Goal: Task Accomplishment & Management: Use online tool/utility

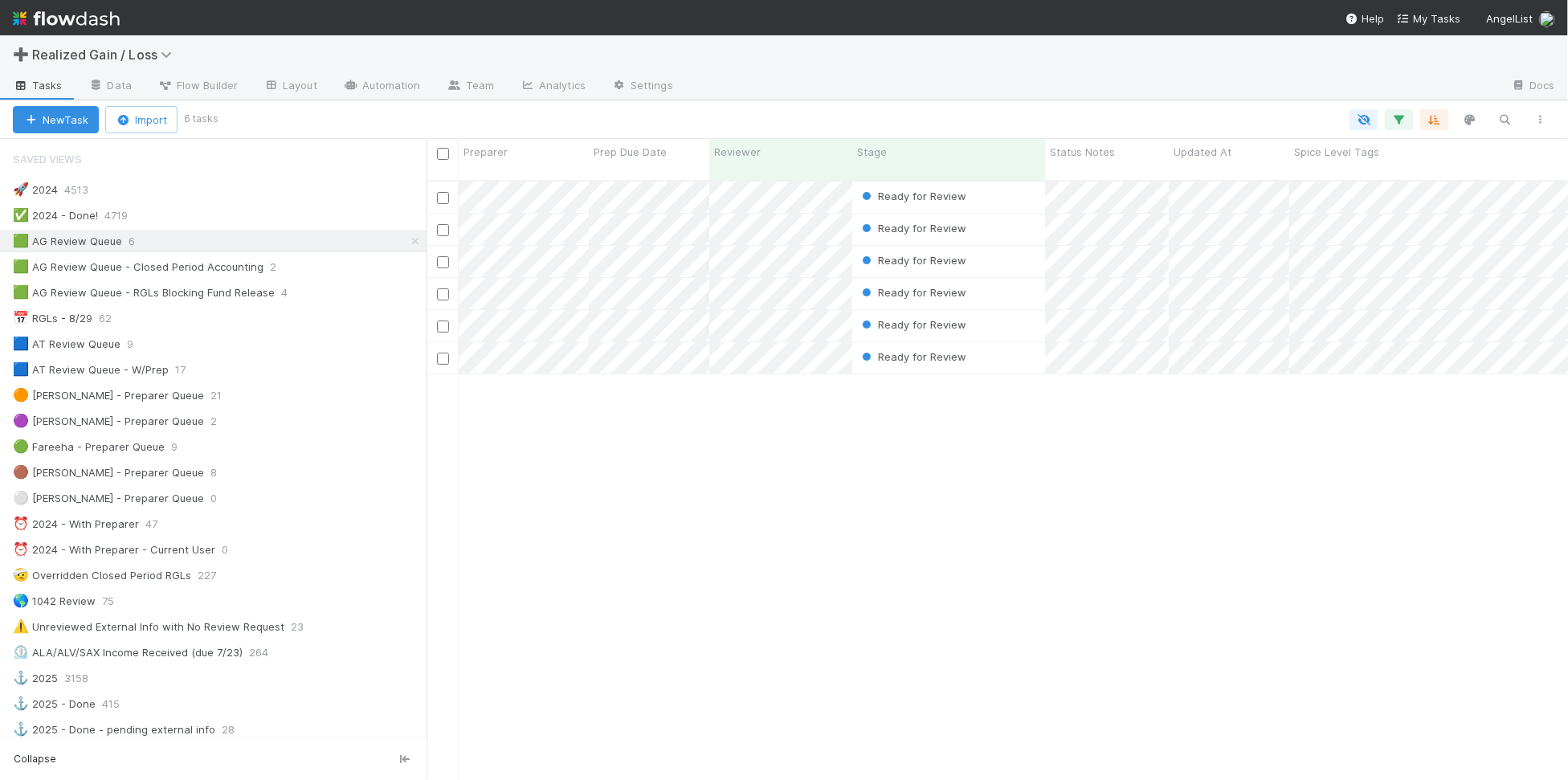
scroll to position [597, 1126]
click at [746, 508] on div "Ready for Review [PERSON_NAME] 0 1 0 0 7 1 0 0 0 0 Ready for Review [PERSON_NAM…" at bounding box center [997, 488] width 1142 height 612
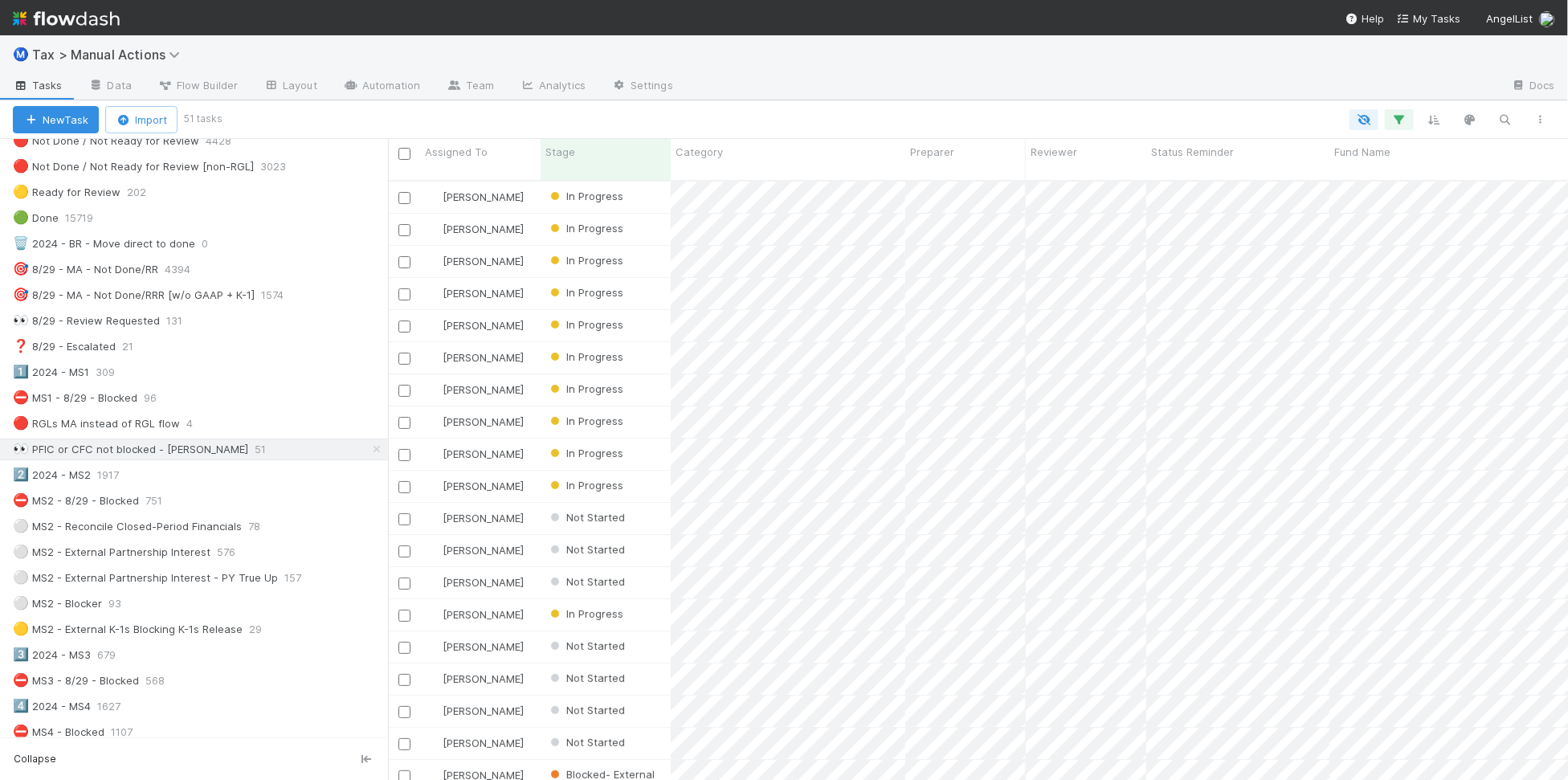
scroll to position [597, 1167]
drag, startPoint x: 362, startPoint y: 376, endPoint x: 386, endPoint y: 378, distance: 24.1
click at [386, 378] on div at bounding box center [386, 459] width 1 height 641
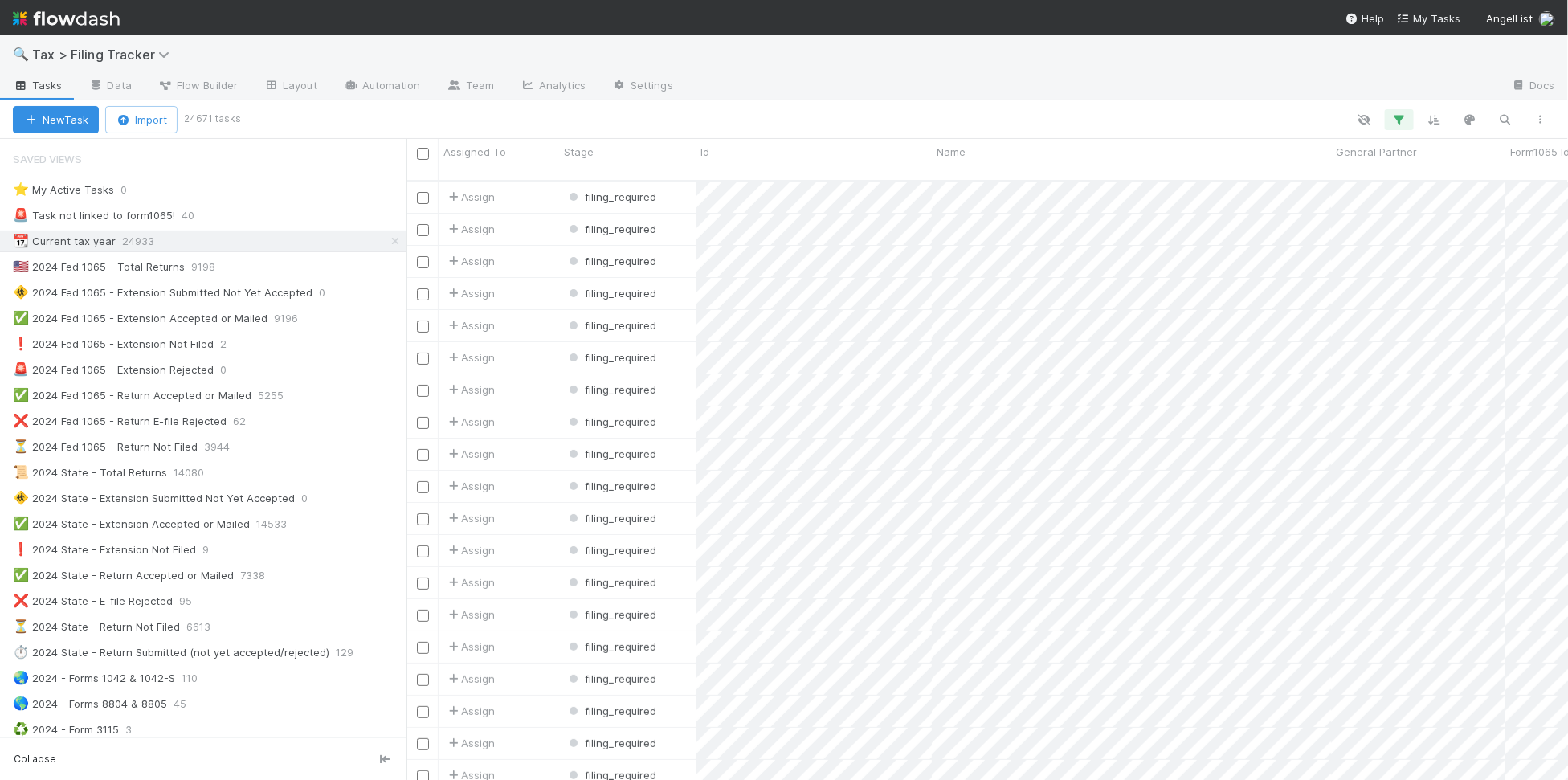
scroll to position [597, 1146]
click at [110, 52] on span "Tax > Filing Tracker" at bounding box center [105, 54] width 146 height 16
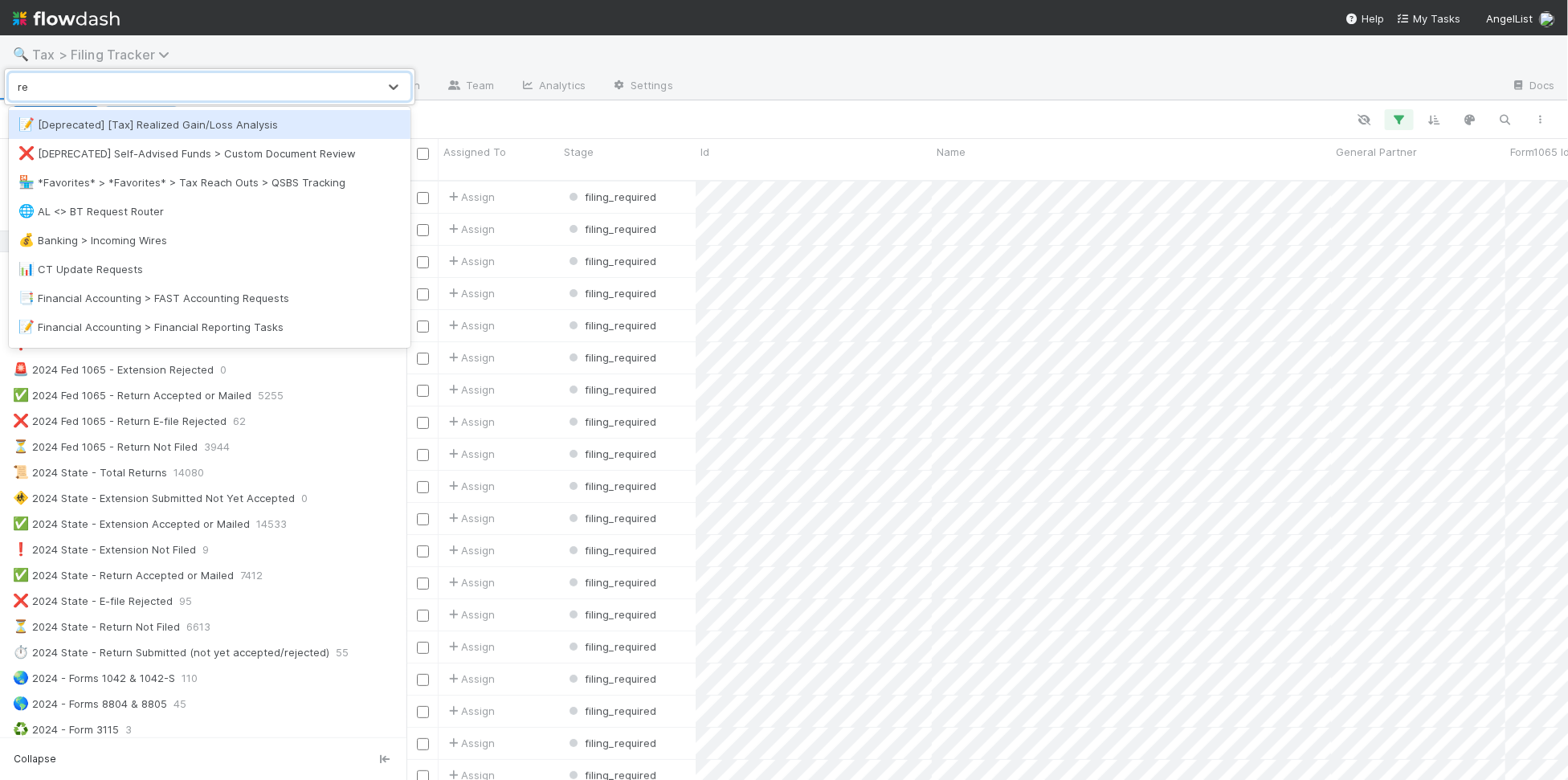
type input "real"
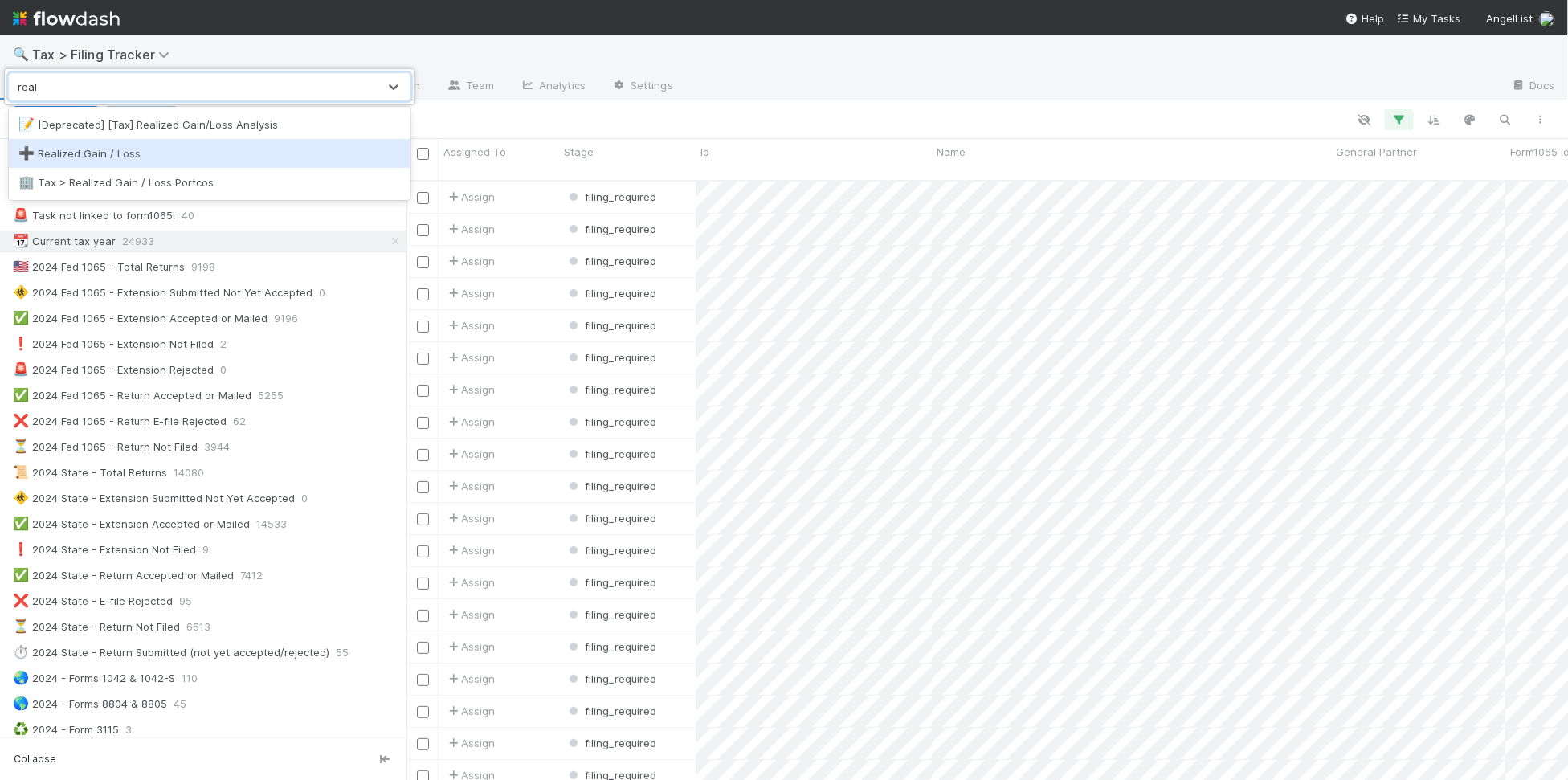
click at [122, 146] on div "➕ Realized Gain / Loss" at bounding box center [210, 153] width 383 height 16
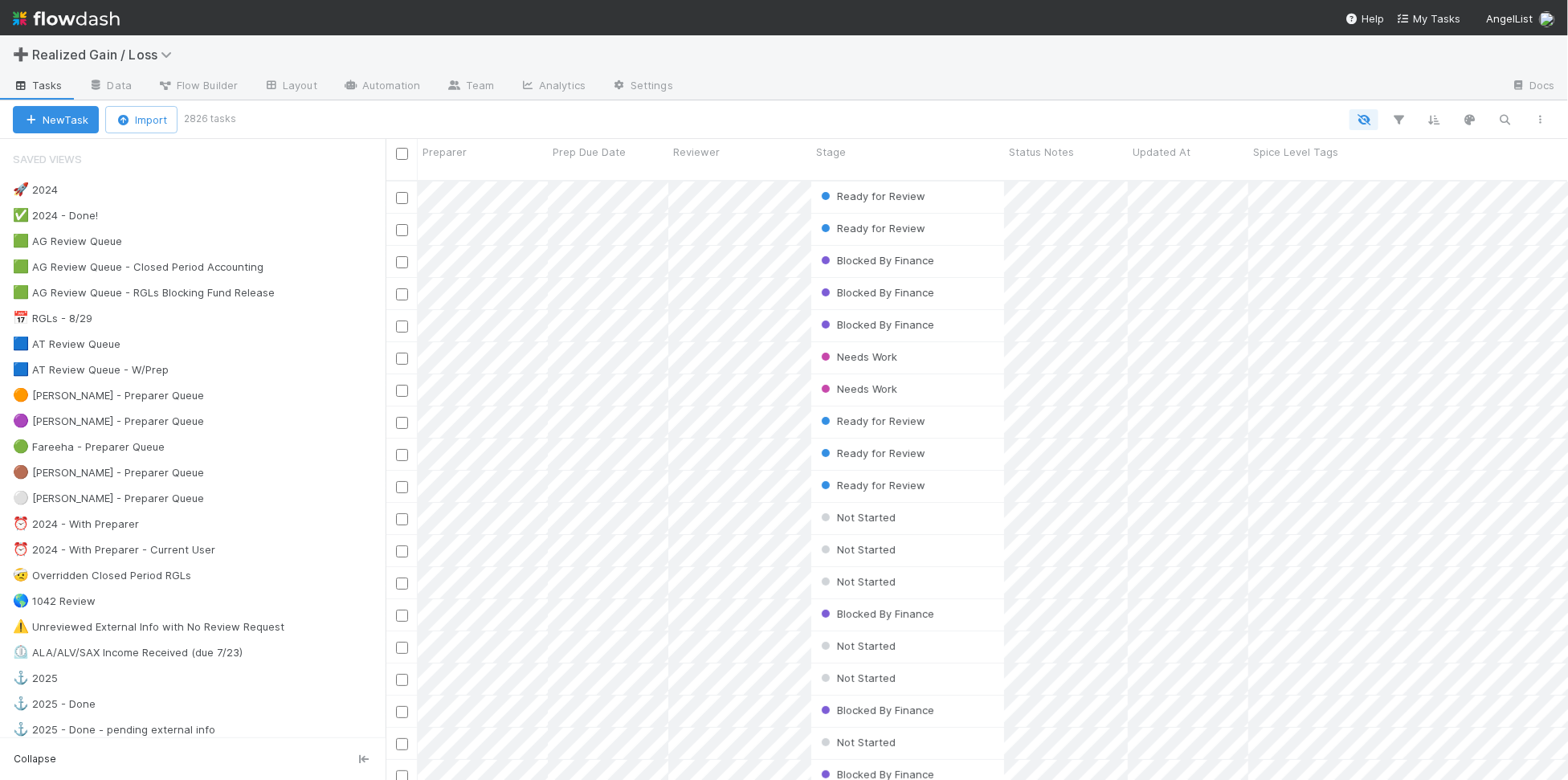
scroll to position [597, 1167]
click at [79, 61] on span "Realized Gain / Loss" at bounding box center [106, 54] width 148 height 16
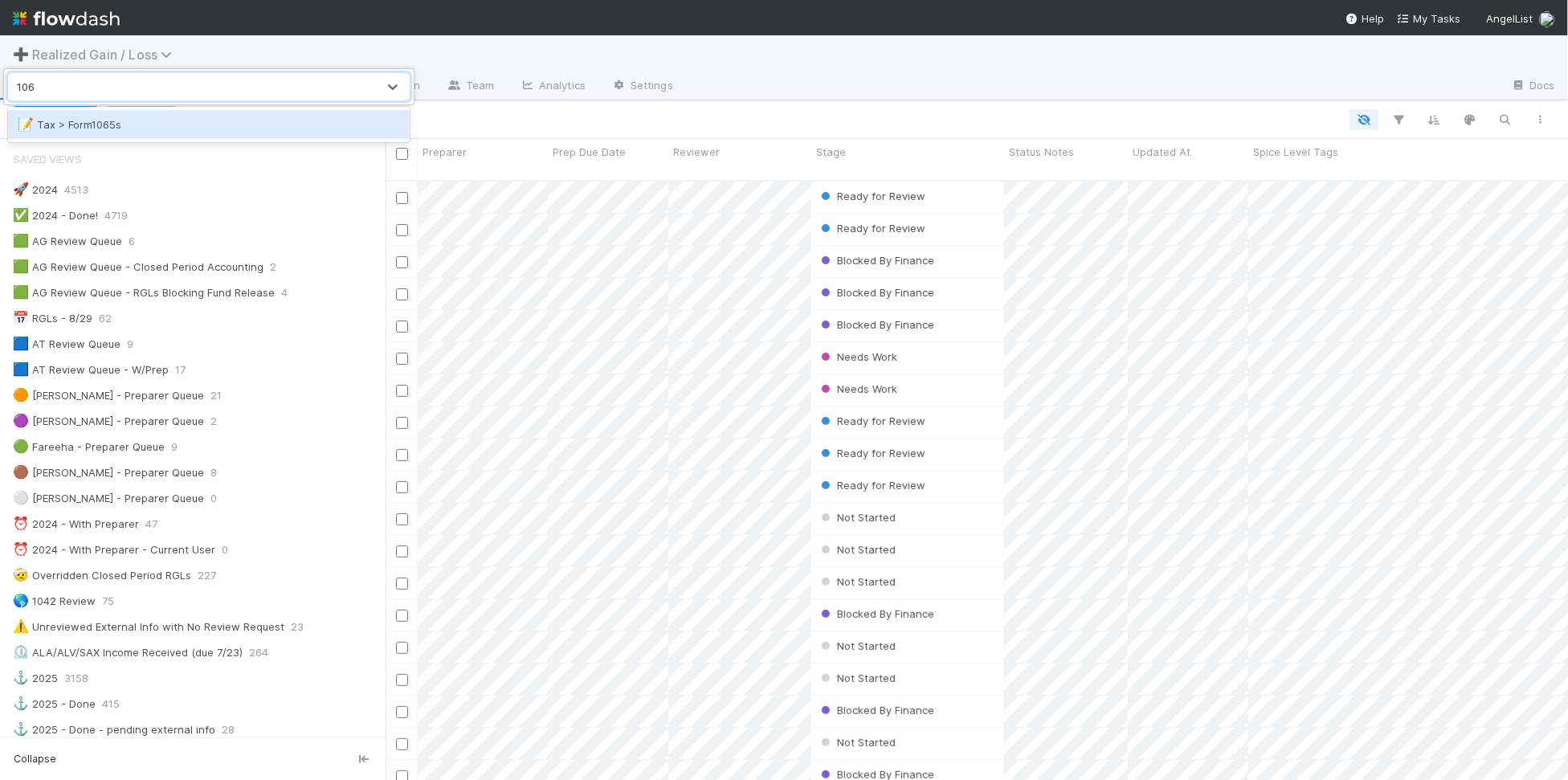
type input "1065"
click at [126, 129] on div "📝 Tax > Form1065s" at bounding box center [209, 124] width 383 height 16
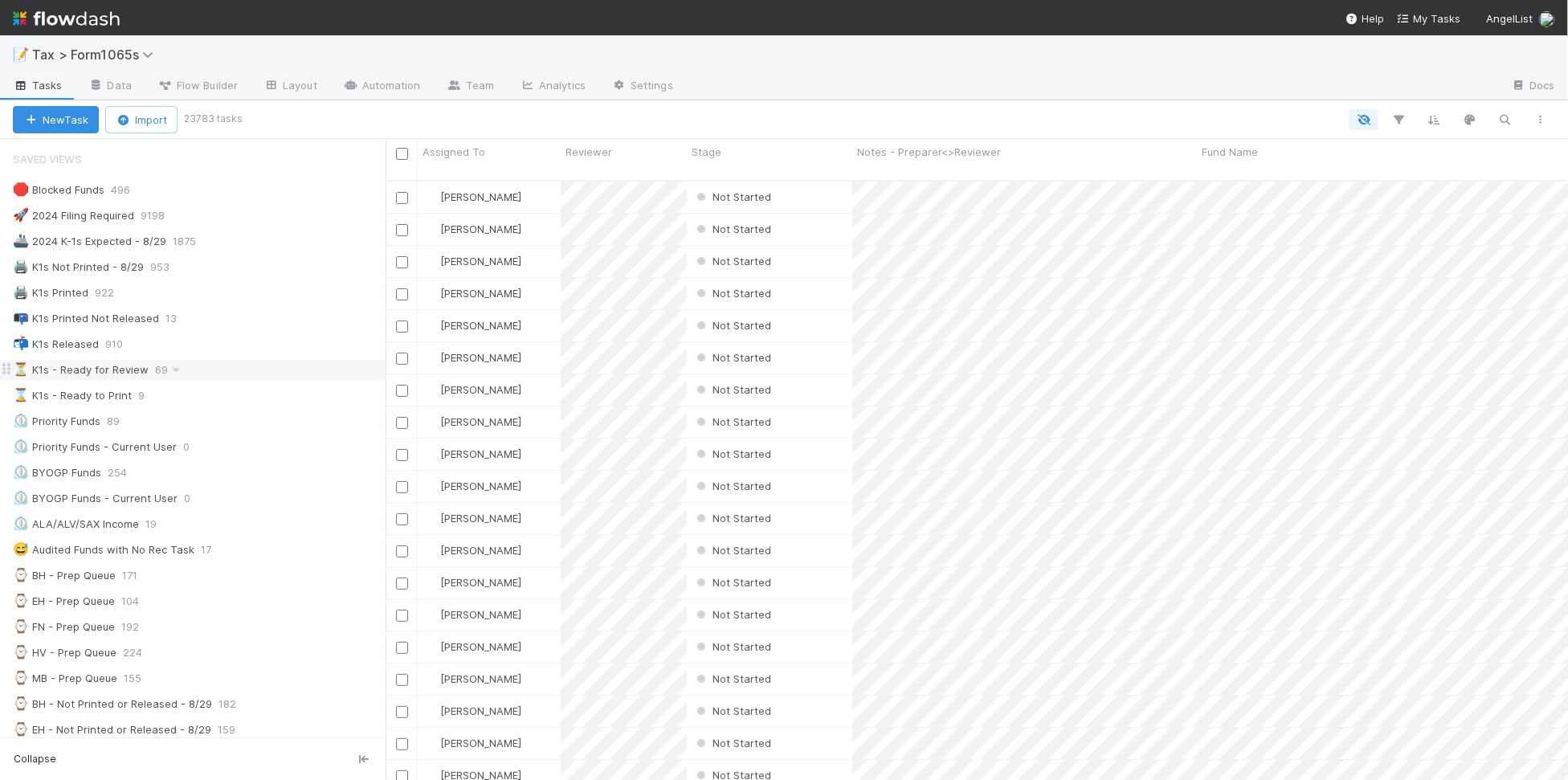
click at [242, 368] on div "⏳ K1s - Ready for Review 69" at bounding box center [199, 370] width 373 height 20
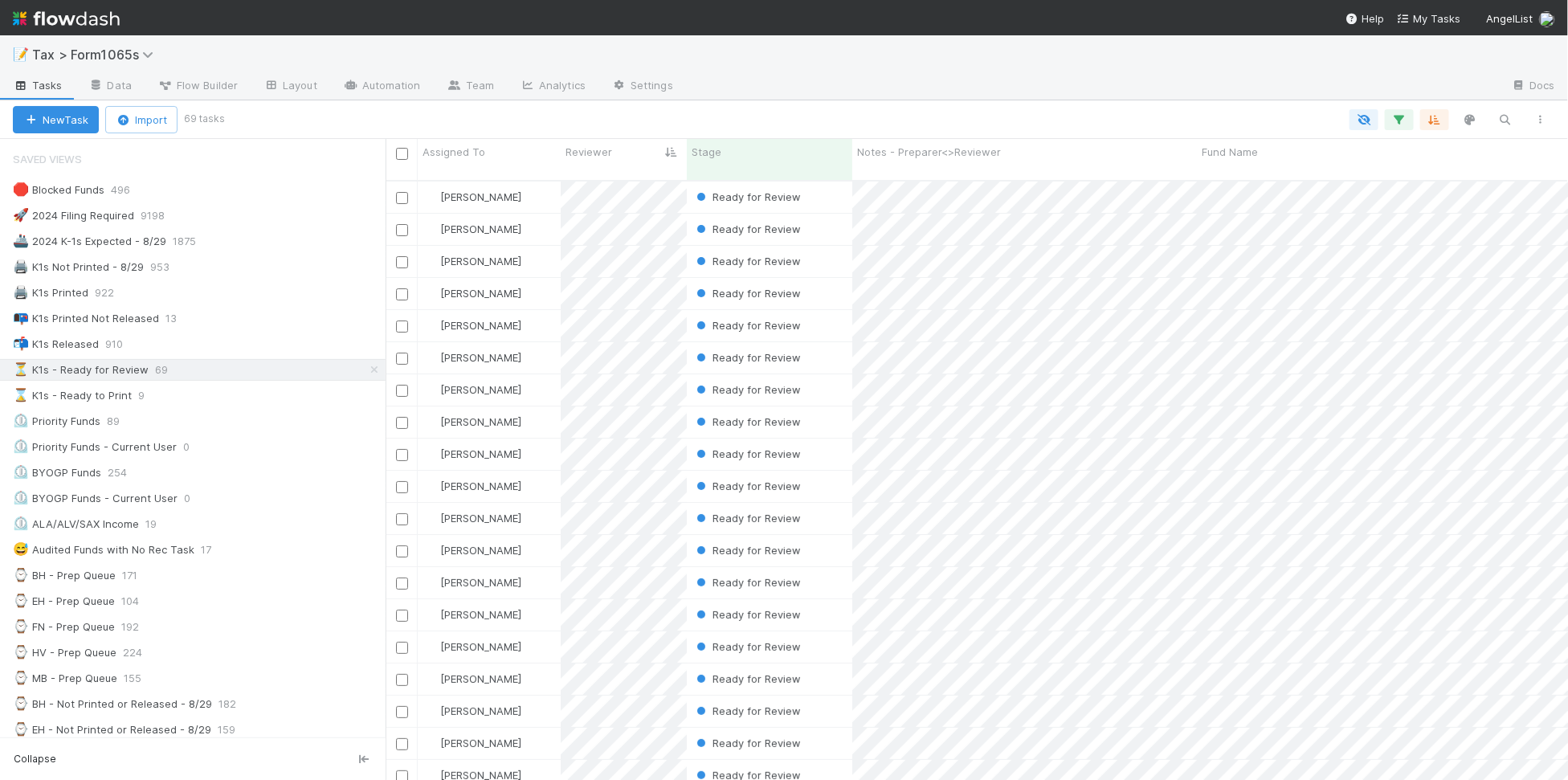
scroll to position [597, 1167]
click at [825, 217] on div "Ready for Review" at bounding box center [769, 229] width 165 height 31
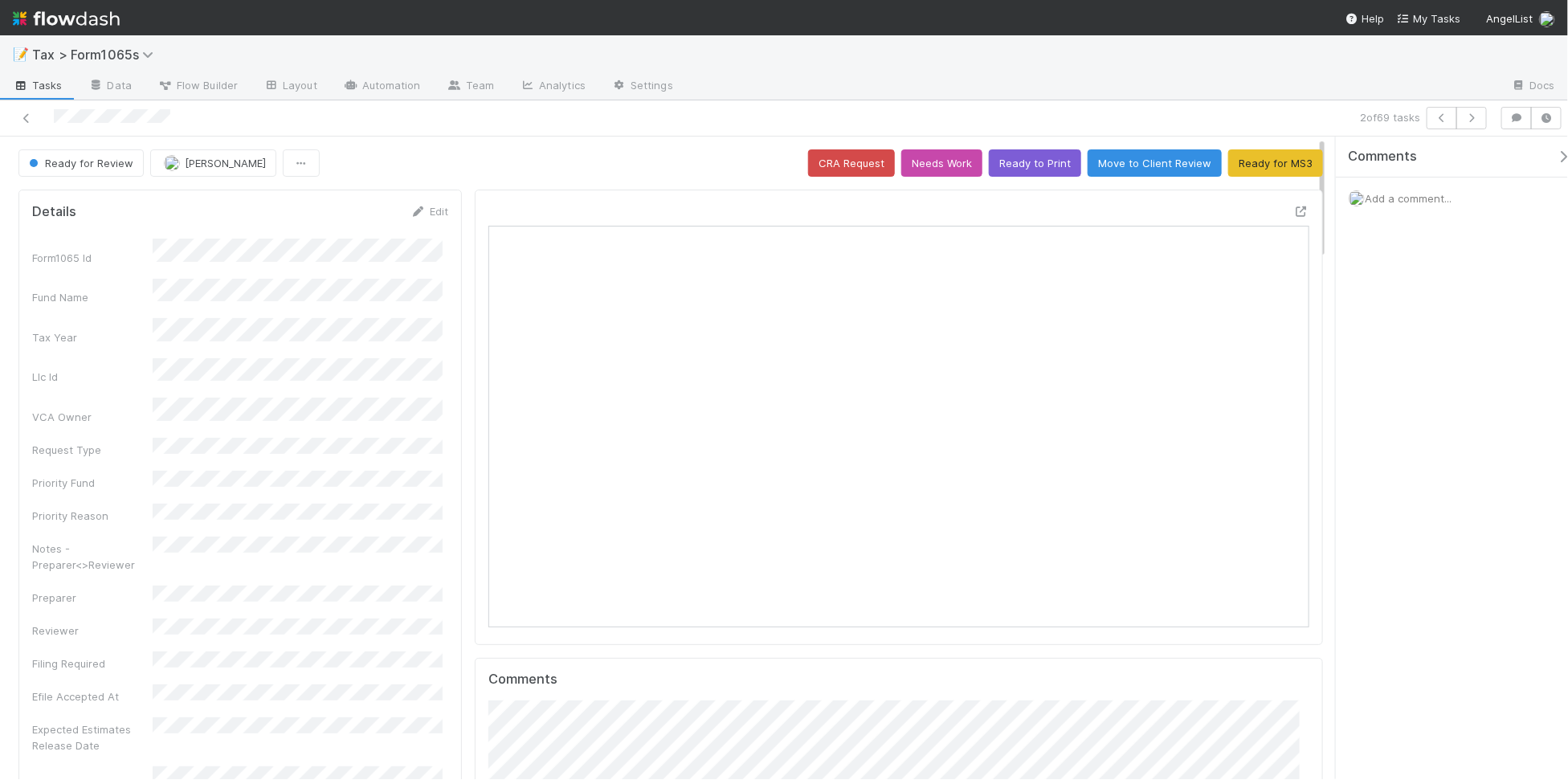
scroll to position [311, 796]
click at [1028, 165] on button "Ready to Print" at bounding box center [1035, 163] width 92 height 28
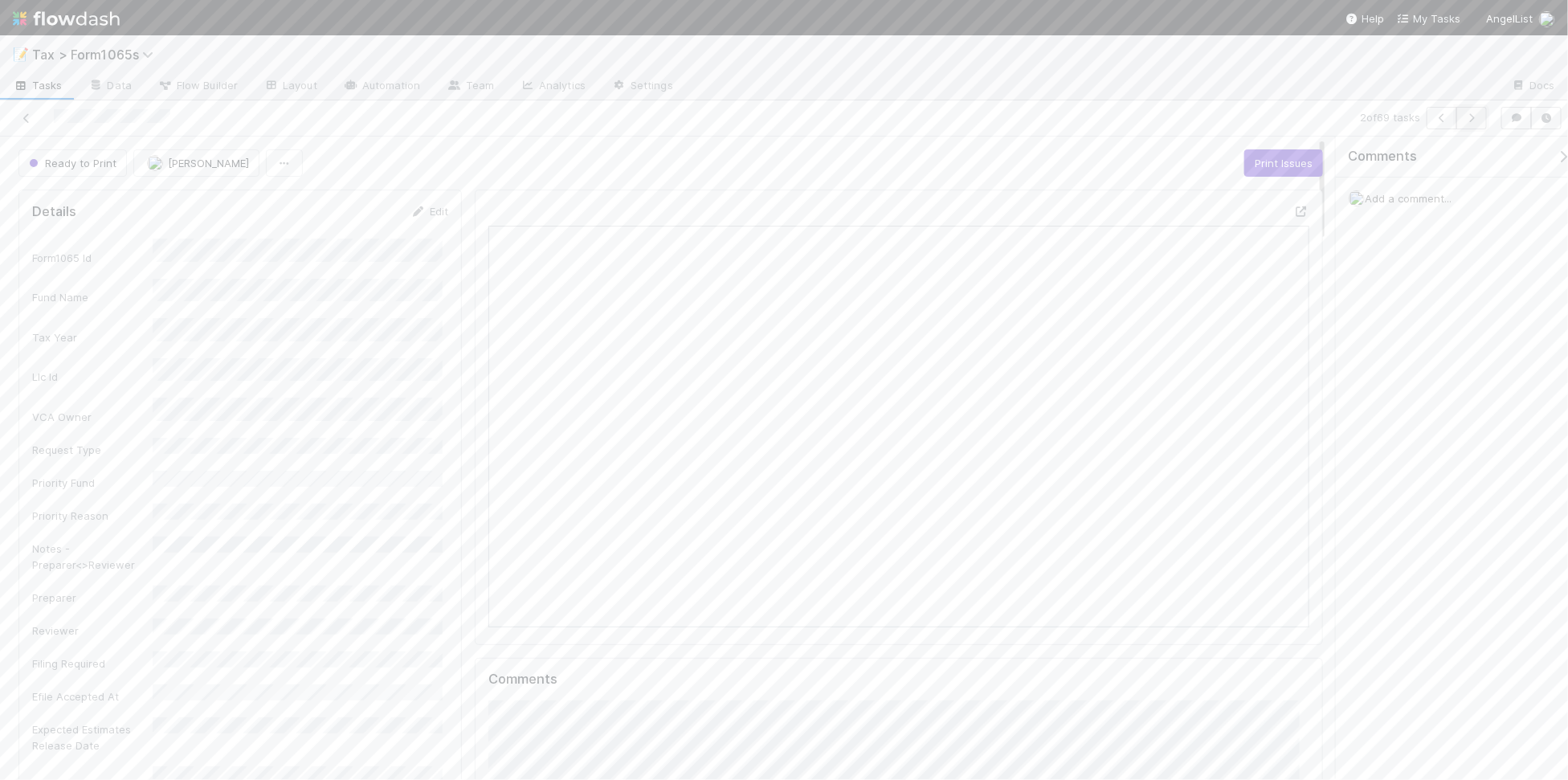
click at [1466, 122] on icon "button" at bounding box center [1472, 118] width 16 height 10
click at [994, 159] on button "Ready to Print" at bounding box center [1035, 163] width 92 height 28
click at [1471, 118] on icon "button" at bounding box center [1472, 118] width 16 height 10
click at [1028, 162] on button "Ready to Print" at bounding box center [1035, 163] width 92 height 28
click at [1472, 120] on icon "button" at bounding box center [1472, 118] width 16 height 10
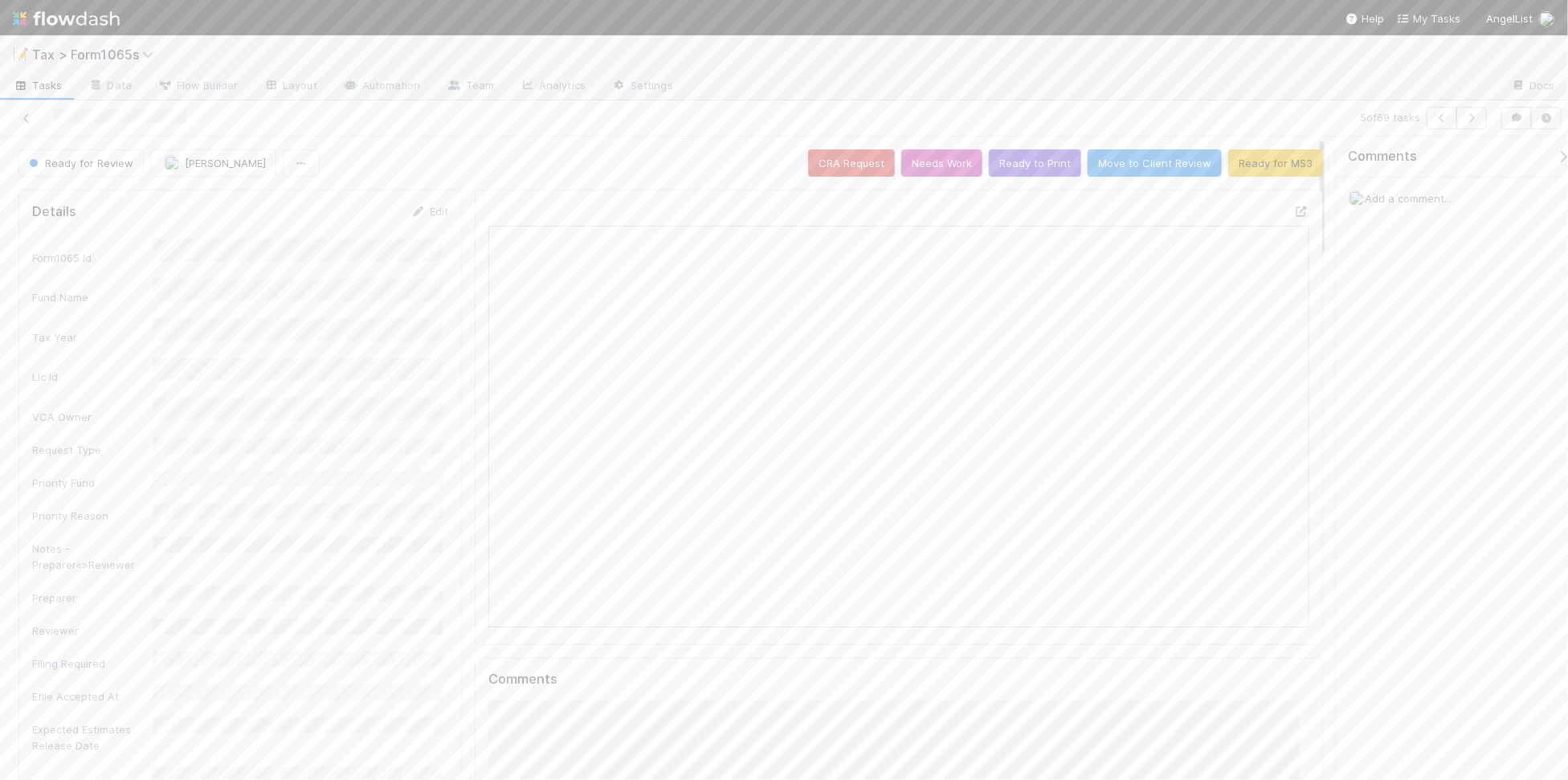
scroll to position [311, 796]
click at [1472, 117] on icon "button" at bounding box center [1472, 118] width 16 height 10
click at [1005, 158] on button "Ready to Print" at bounding box center [1035, 163] width 92 height 28
click at [1470, 119] on icon "button" at bounding box center [1472, 118] width 16 height 10
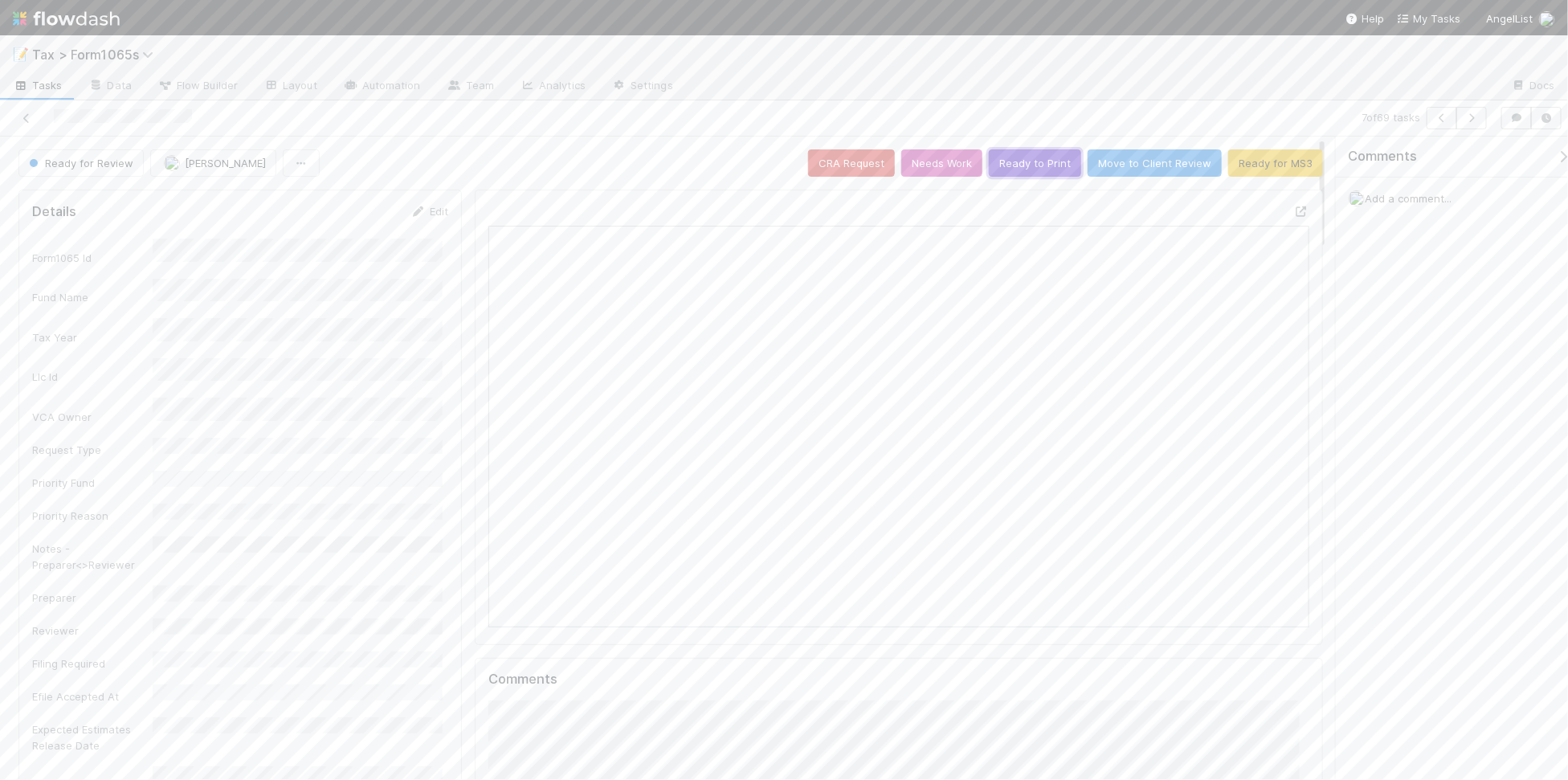
click at [1008, 159] on button "Ready to Print" at bounding box center [1035, 163] width 92 height 28
click at [1472, 125] on button "button" at bounding box center [1471, 118] width 30 height 23
click at [1468, 123] on button "button" at bounding box center [1471, 118] width 30 height 23
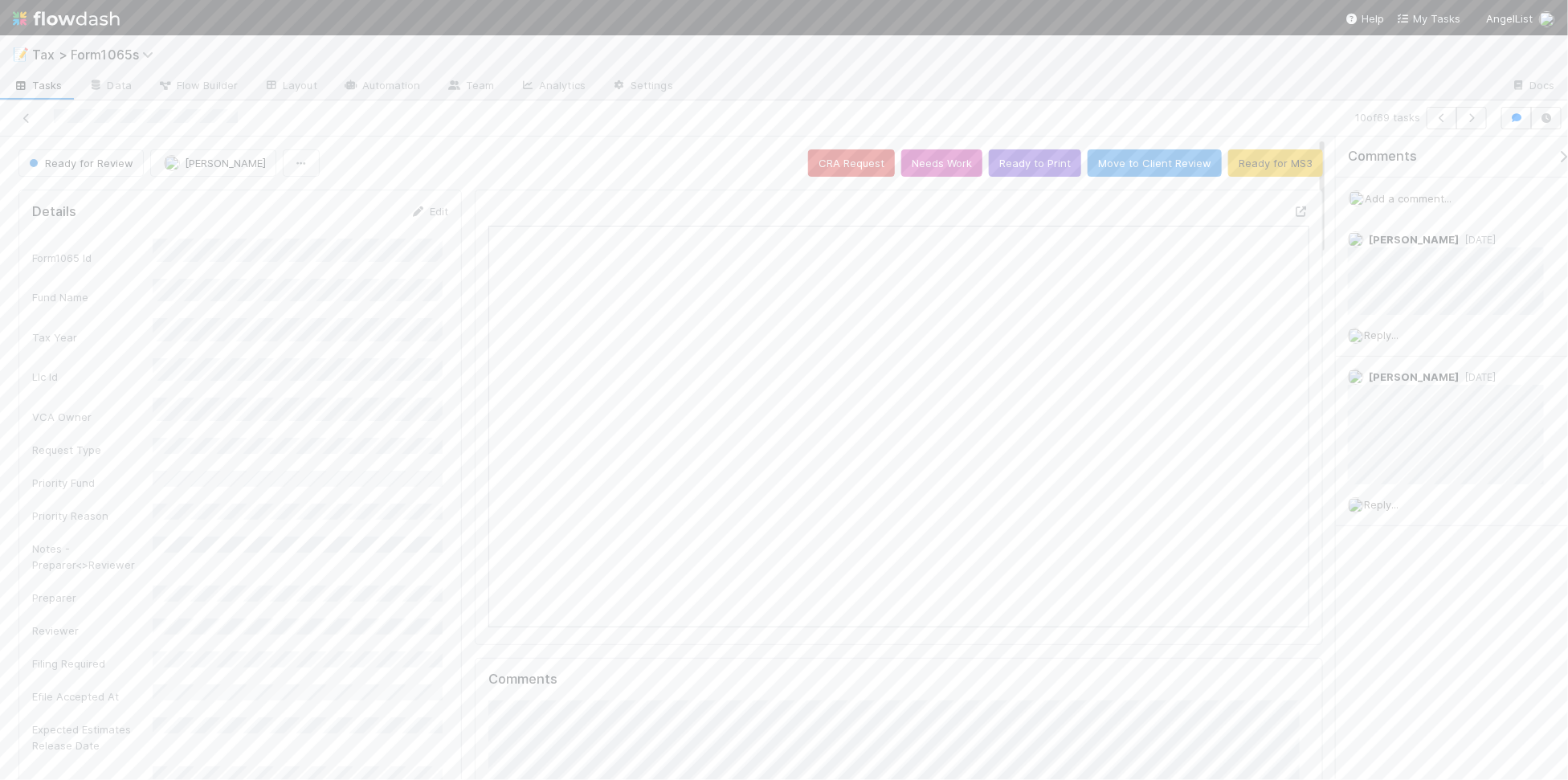
scroll to position [311, 796]
click at [1466, 114] on icon "button" at bounding box center [1472, 118] width 16 height 10
click at [1026, 167] on button "Ready to Print" at bounding box center [1035, 163] width 92 height 28
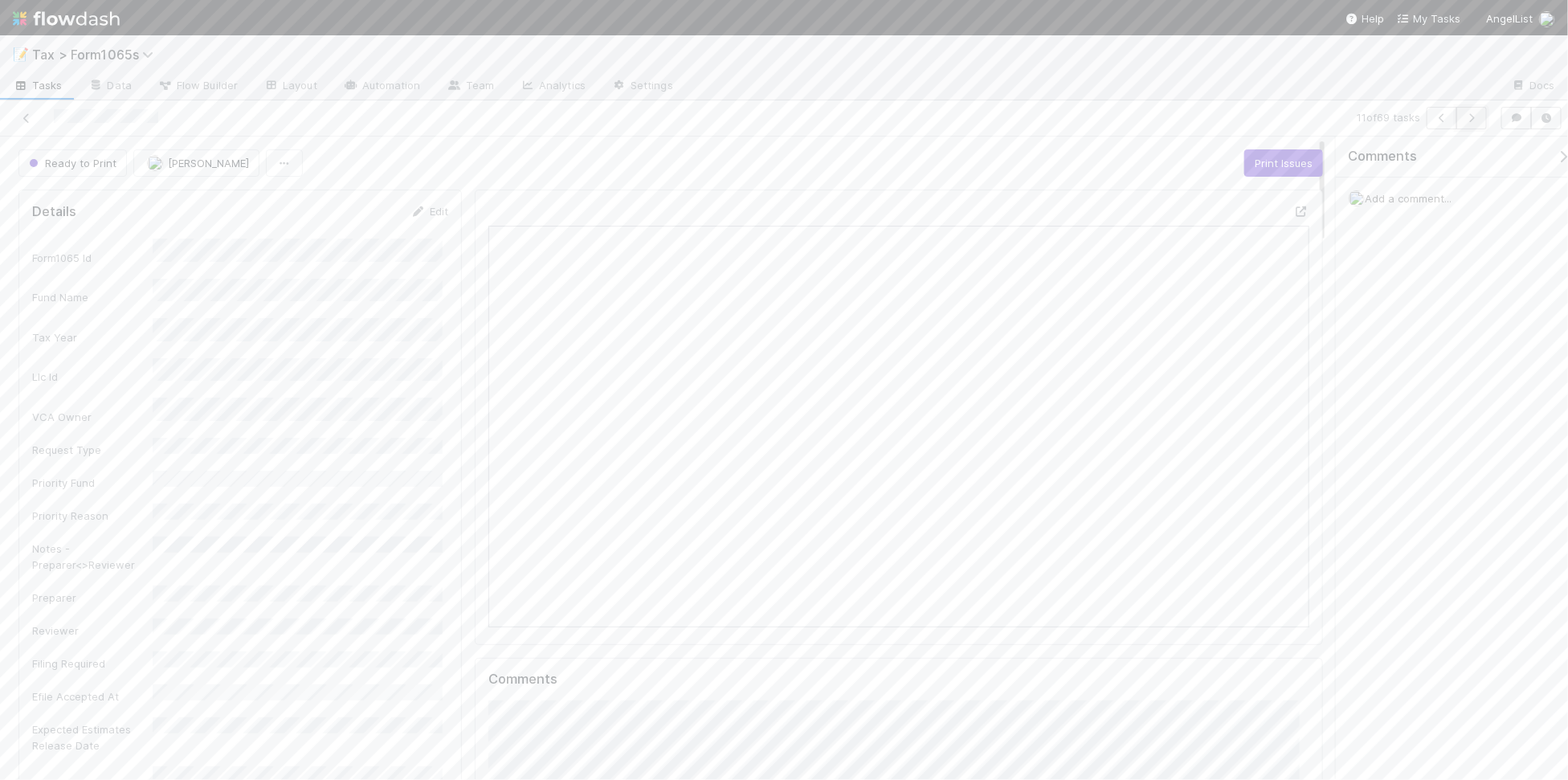
click at [1468, 121] on icon "button" at bounding box center [1472, 118] width 16 height 10
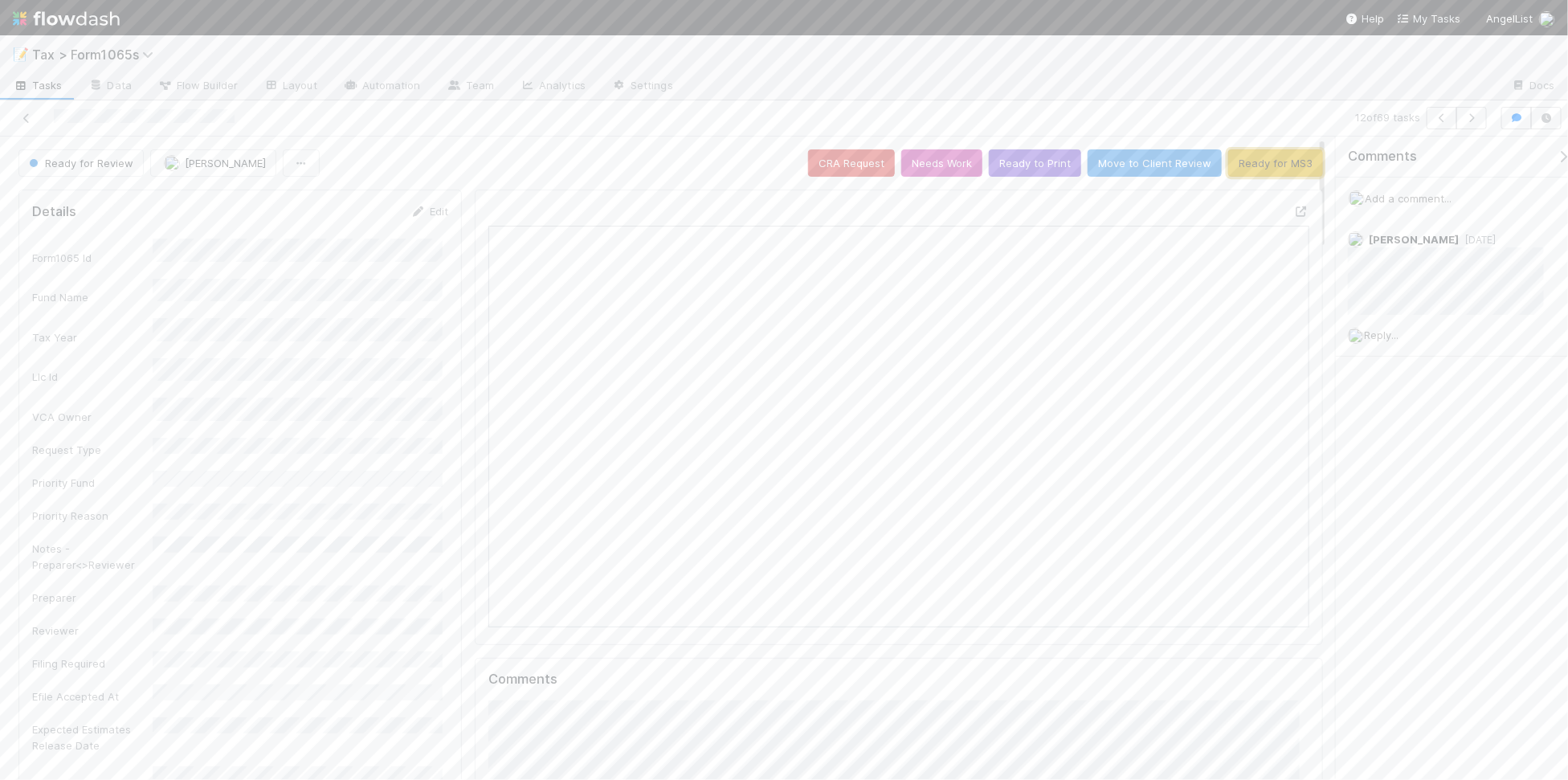
click at [1245, 173] on button "Ready for MS3" at bounding box center [1275, 163] width 94 height 28
click at [1476, 121] on icon "button" at bounding box center [1472, 118] width 16 height 10
click at [1021, 162] on button "Ready to Print" at bounding box center [1035, 163] width 92 height 28
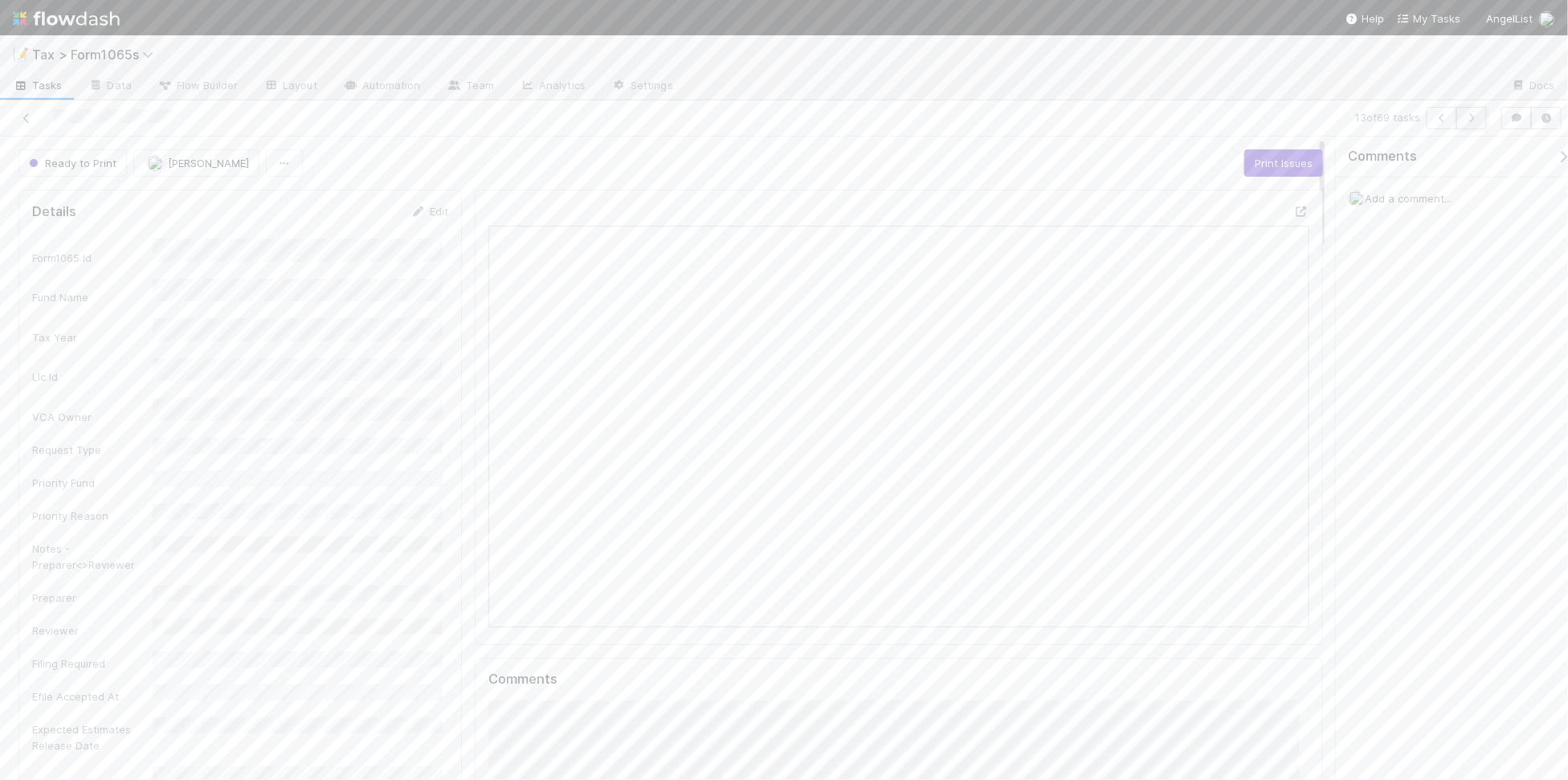
click at [1462, 116] on button "button" at bounding box center [1471, 118] width 30 height 23
click at [1051, 154] on button "Ready to Print" at bounding box center [1035, 163] width 92 height 28
click at [1470, 121] on icon "button" at bounding box center [1472, 118] width 16 height 10
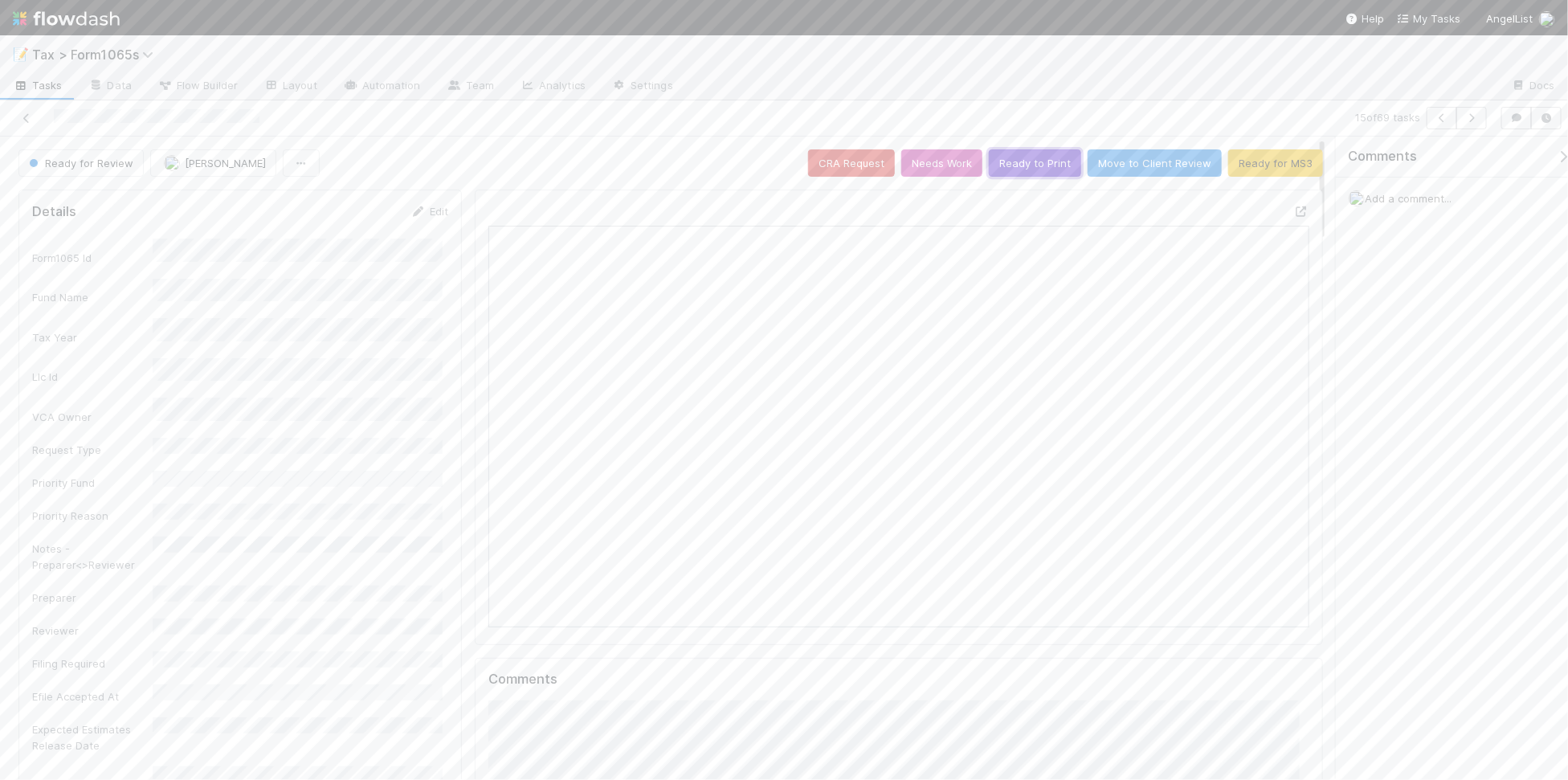
click at [1030, 165] on button "Ready to Print" at bounding box center [1035, 163] width 92 height 28
click at [1472, 119] on icon "button" at bounding box center [1472, 118] width 16 height 10
click at [1247, 169] on button "Ready for MS3" at bounding box center [1275, 163] width 94 height 28
click at [1474, 119] on icon "button" at bounding box center [1472, 118] width 16 height 10
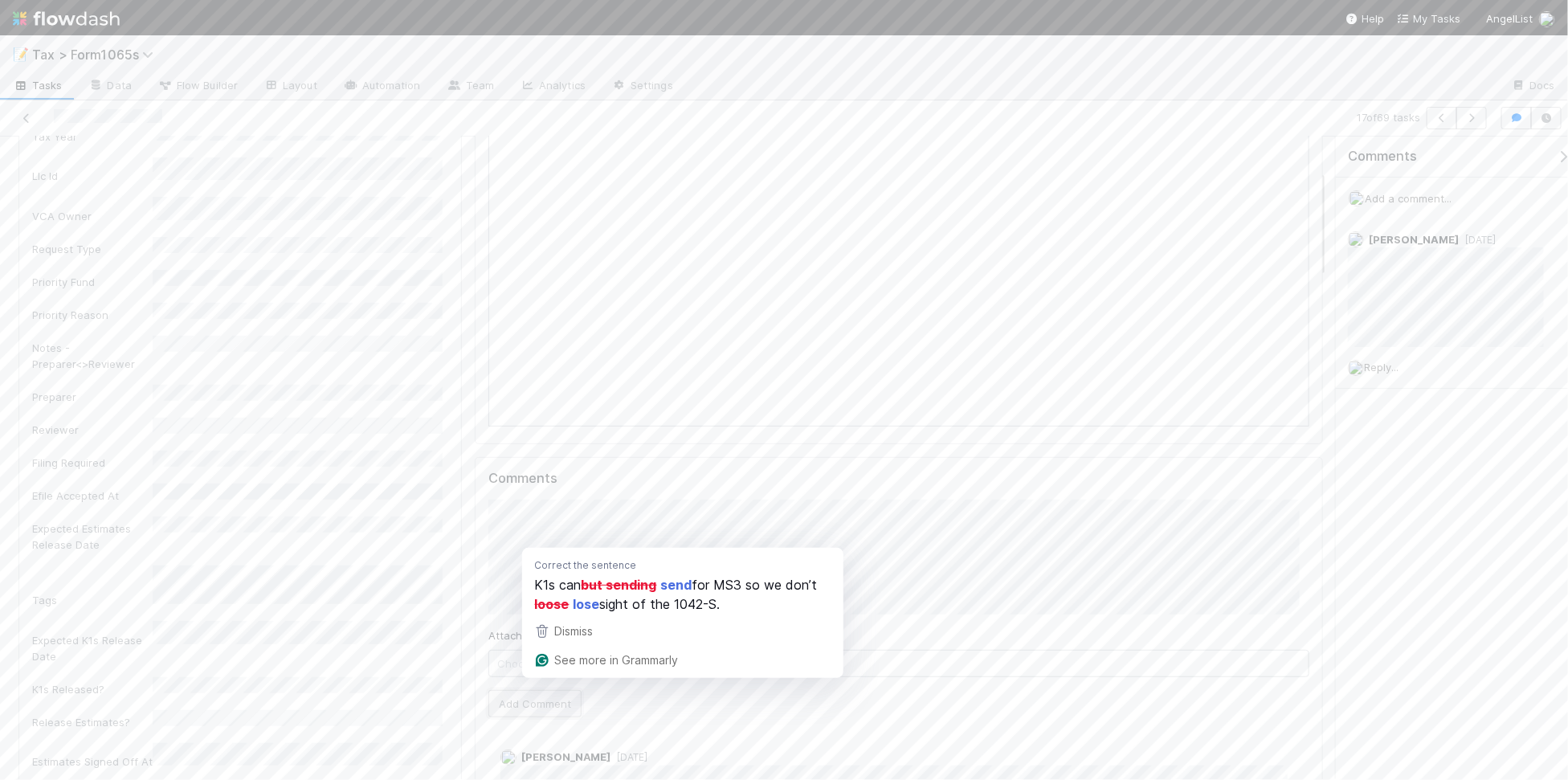
click at [520, 700] on button "Add Comment" at bounding box center [534, 703] width 93 height 28
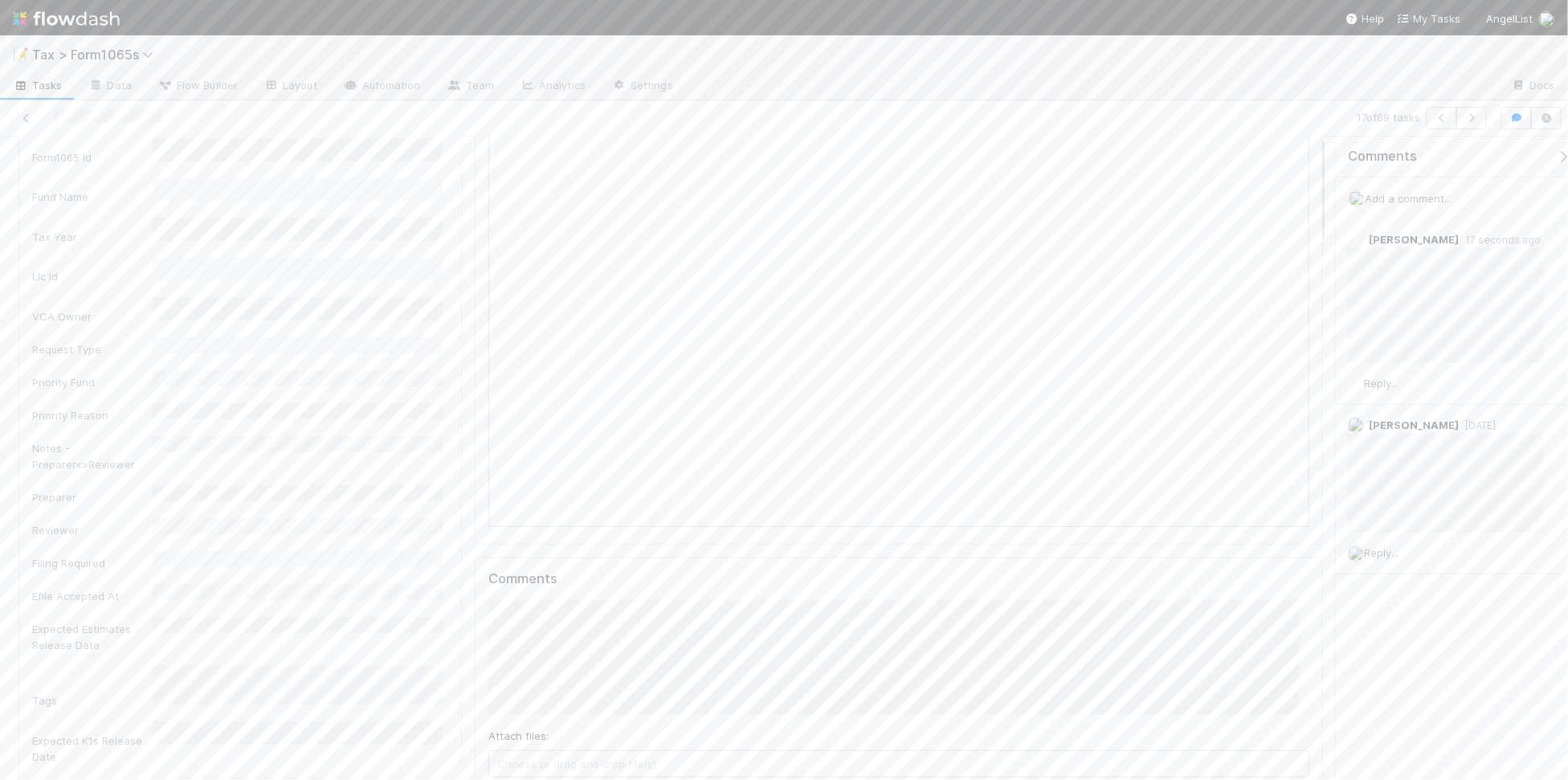
scroll to position [0, 0]
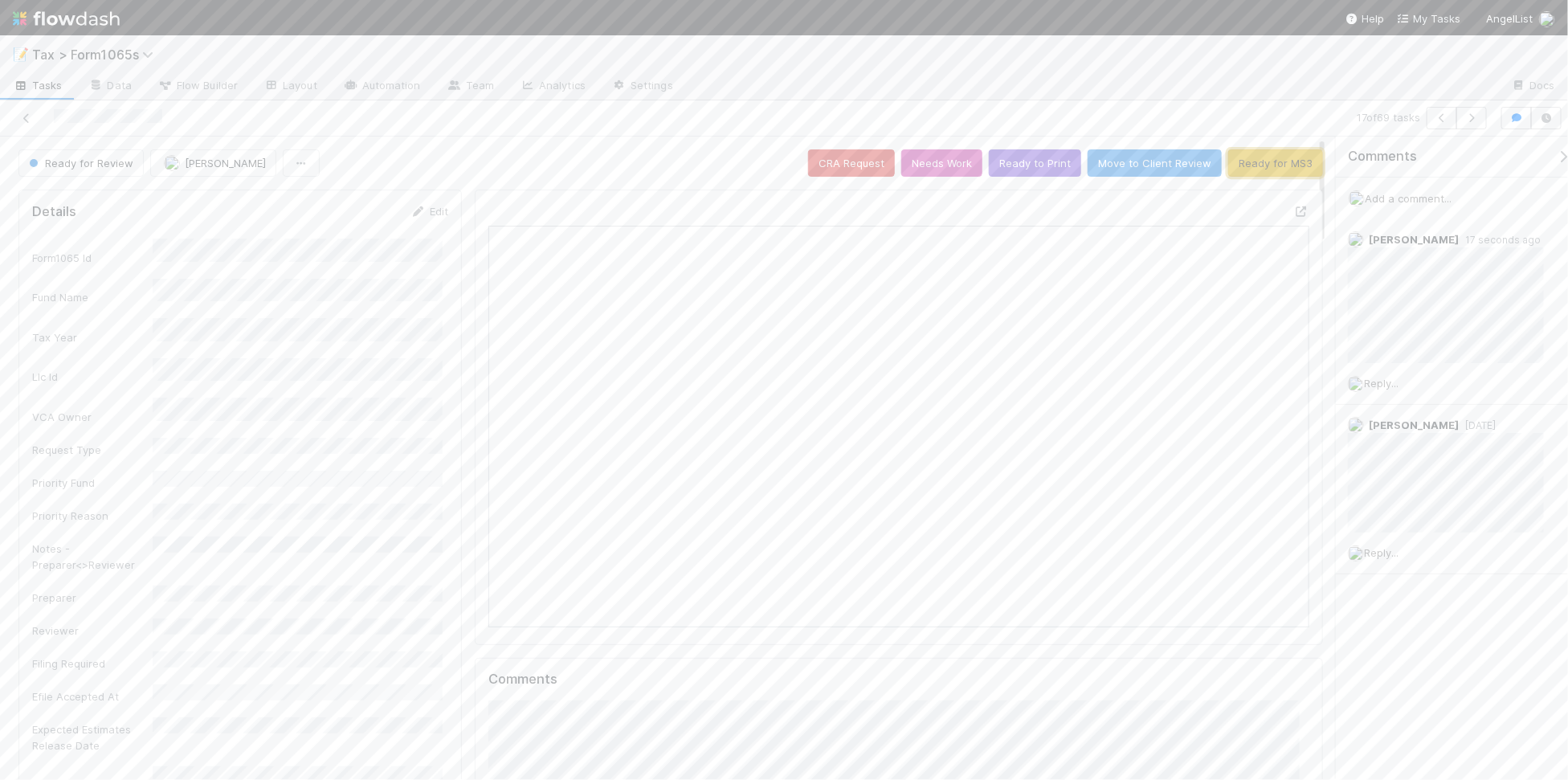
drag, startPoint x: 1237, startPoint y: 169, endPoint x: 1354, endPoint y: 174, distance: 117.1
click at [1237, 168] on button "Ready for MS3" at bounding box center [1275, 163] width 94 height 28
click at [1470, 120] on icon "button" at bounding box center [1472, 118] width 16 height 10
click at [1025, 171] on button "Ready to Print" at bounding box center [1035, 163] width 92 height 28
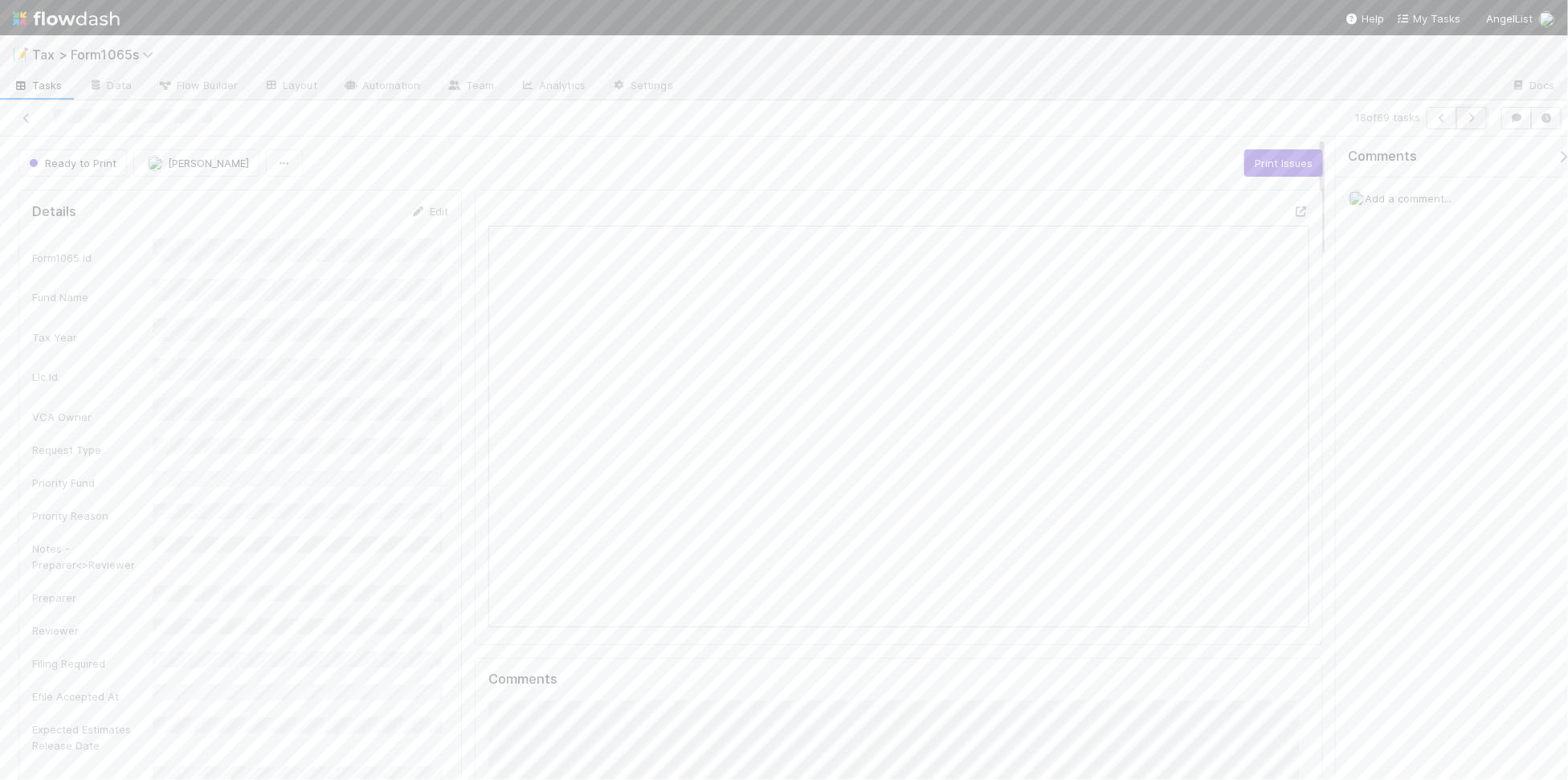
click at [1470, 125] on button "button" at bounding box center [1471, 118] width 30 height 23
click at [1466, 118] on icon "button" at bounding box center [1472, 118] width 16 height 10
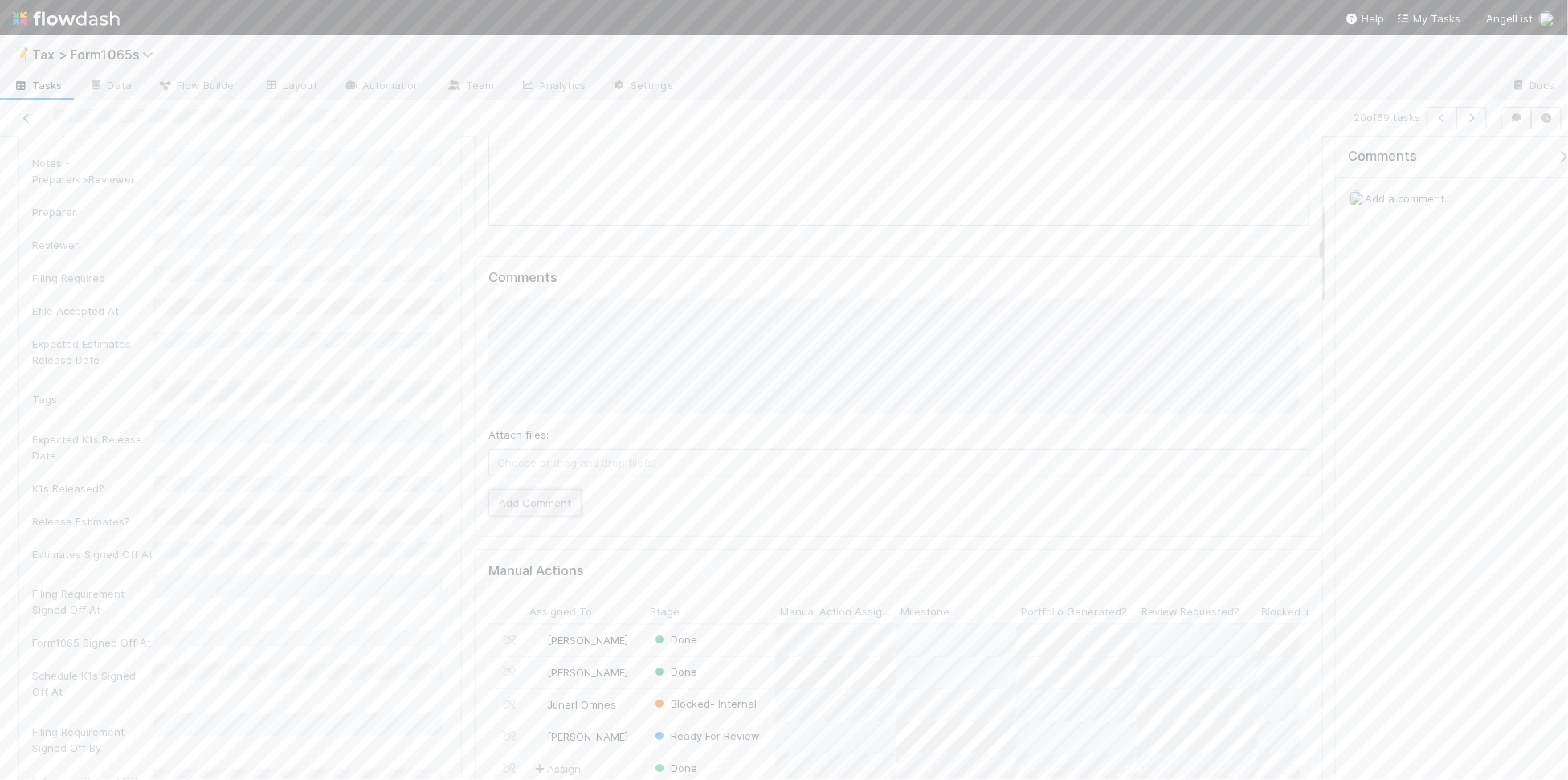
click at [532, 505] on button "Add Comment" at bounding box center [534, 503] width 93 height 28
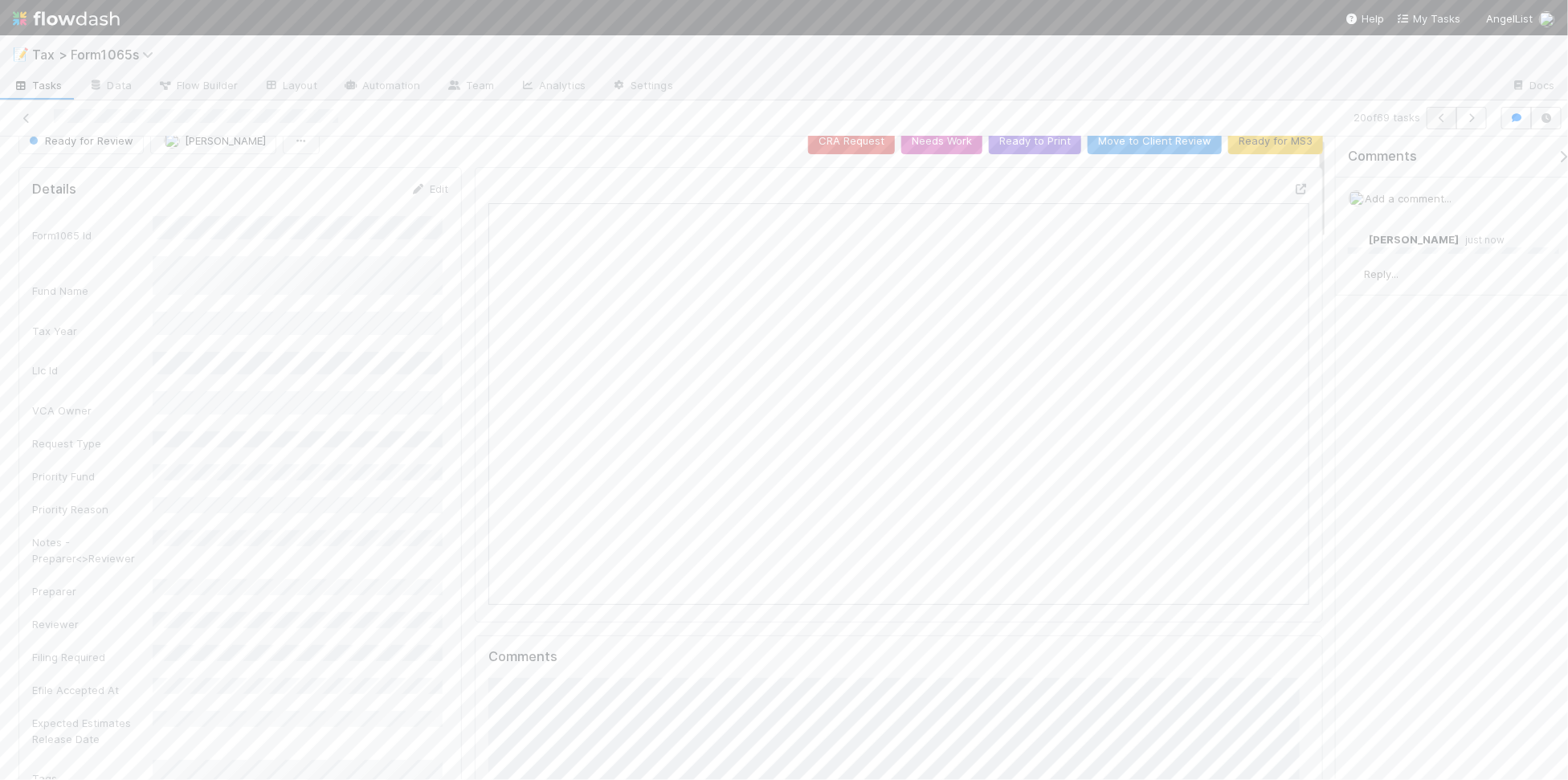
scroll to position [0, 0]
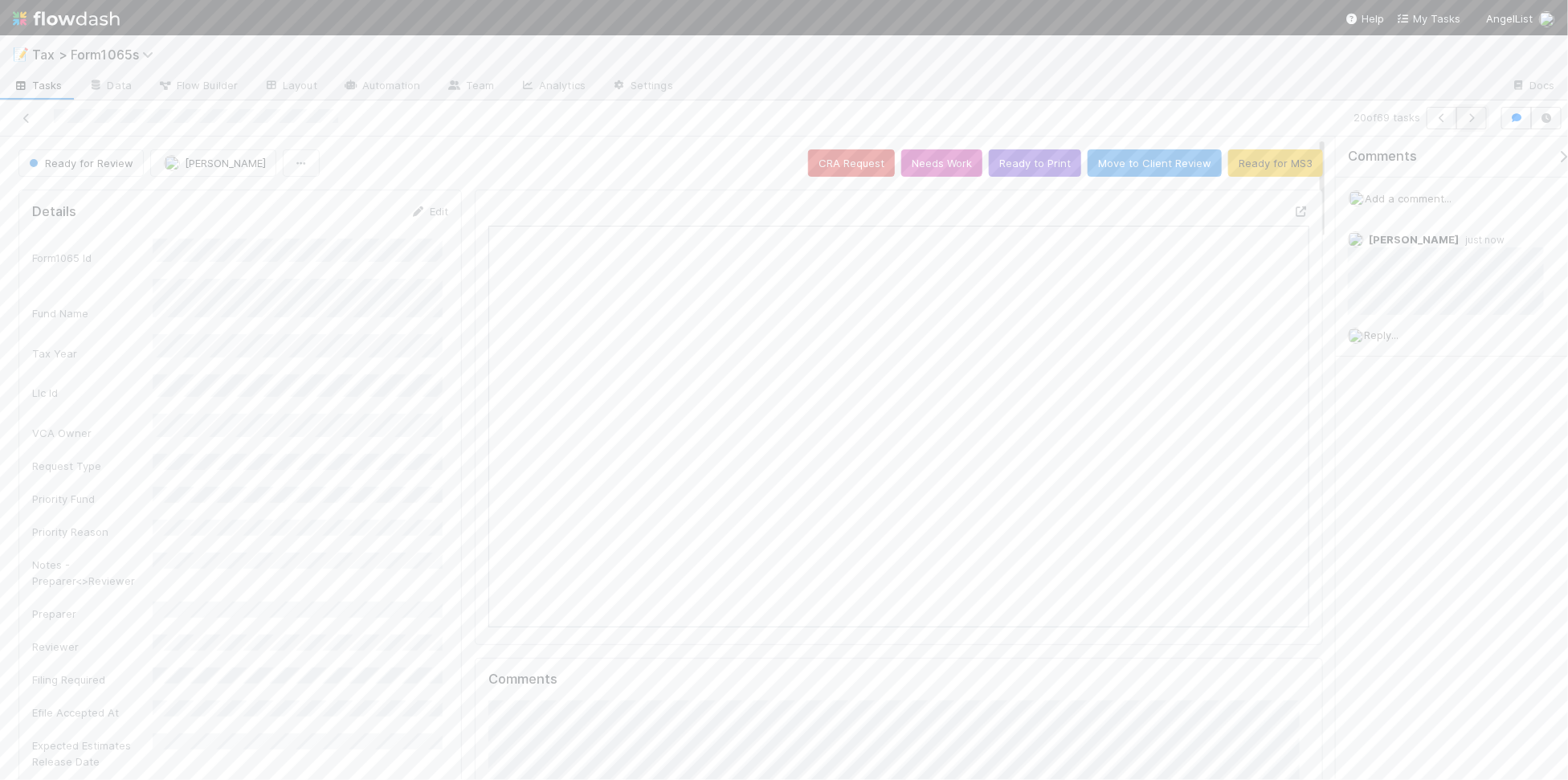
click at [1464, 118] on icon "button" at bounding box center [1472, 118] width 16 height 10
click at [1038, 164] on button "Ready to Print" at bounding box center [1035, 163] width 92 height 28
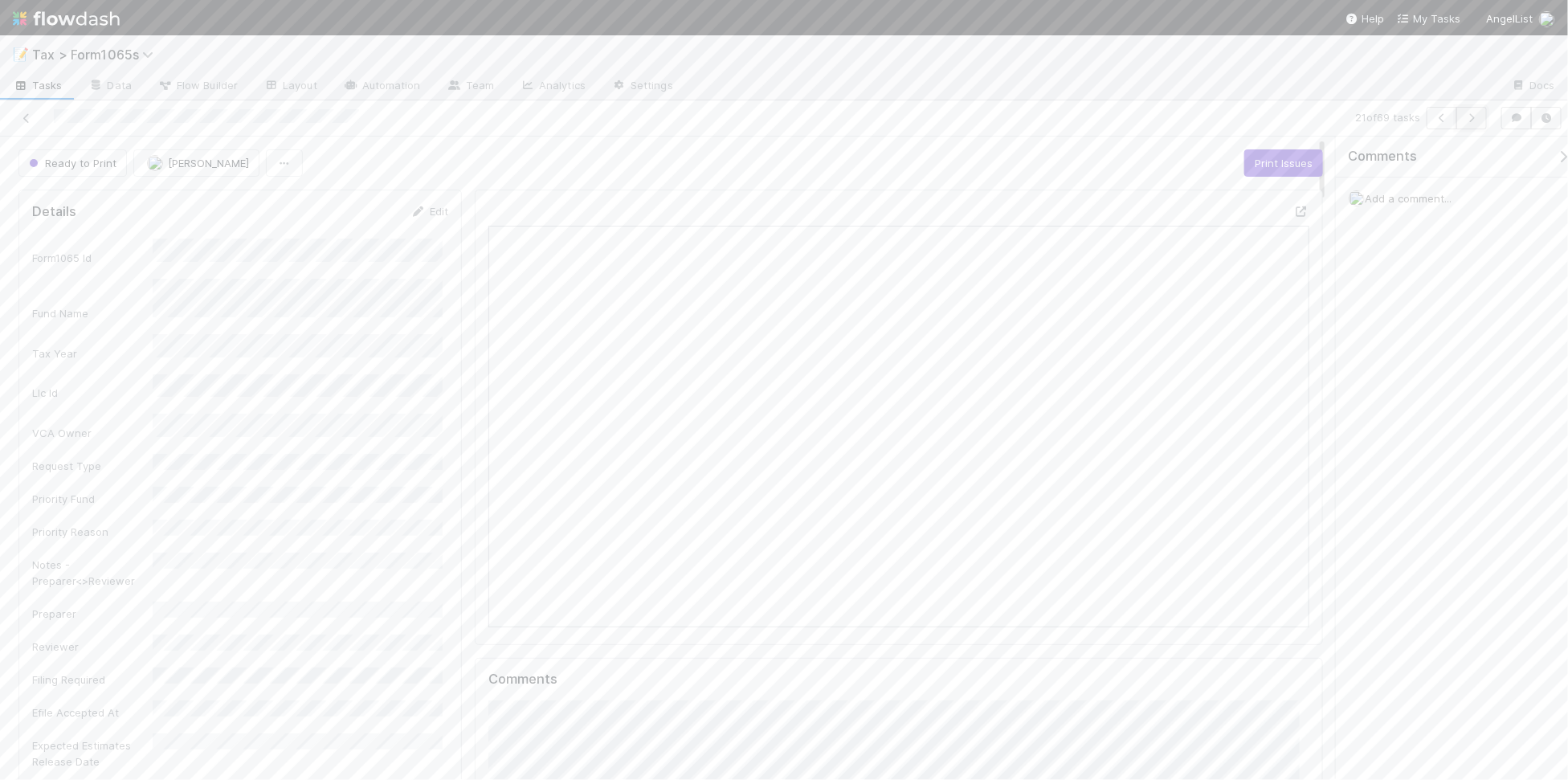
click at [1464, 125] on button "button" at bounding box center [1471, 118] width 30 height 23
click at [1466, 118] on icon "button" at bounding box center [1472, 118] width 16 height 10
